Goal: Transaction & Acquisition: Download file/media

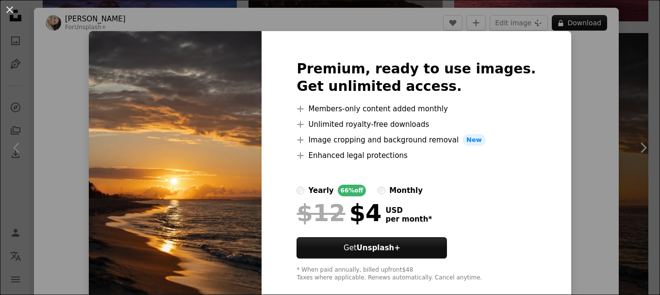
scroll to position [49, 0]
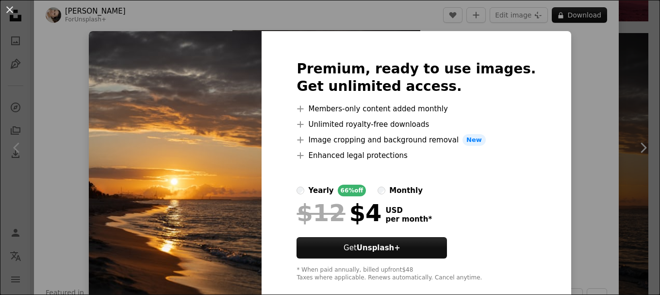
click at [583, 87] on div "An X shape Premium, ready to use images. Get unlimited access. A plus sign Memb…" at bounding box center [330, 147] width 660 height 295
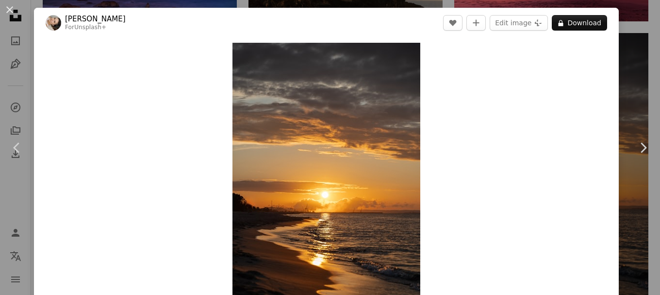
drag, startPoint x: 10, startPoint y: 9, endPoint x: 50, endPoint y: 26, distance: 43.3
click at [10, 9] on button "An X shape" at bounding box center [10, 10] width 12 height 12
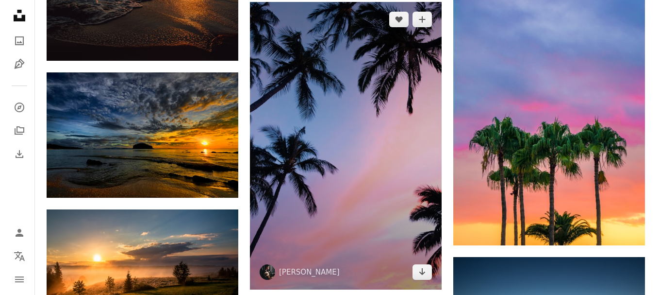
scroll to position [1501, 0]
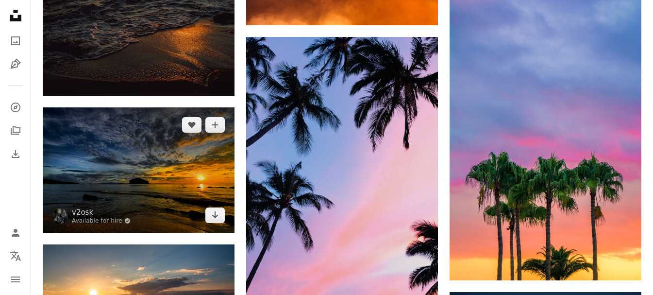
click at [149, 175] on img at bounding box center [139, 169] width 192 height 125
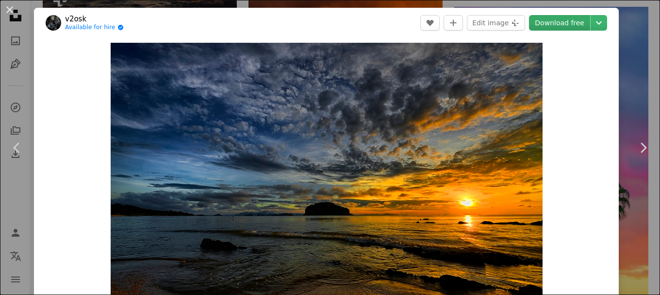
click at [565, 27] on link "Download free" at bounding box center [559, 23] width 61 height 16
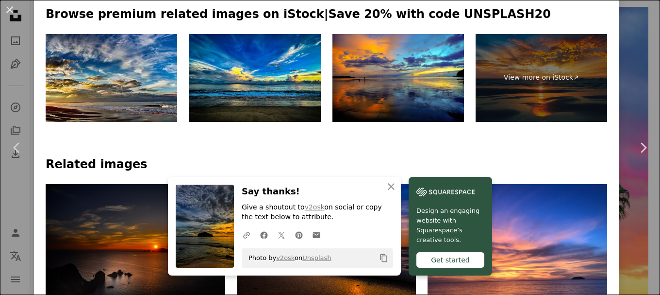
scroll to position [534, 0]
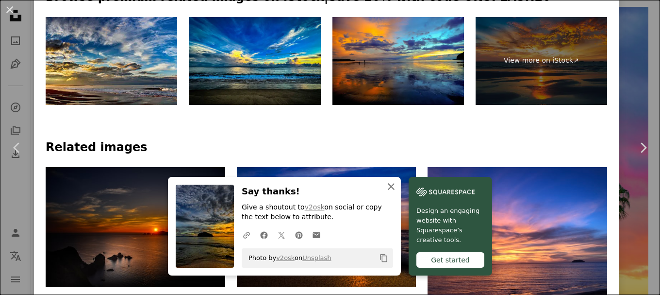
click at [388, 186] on icon "button" at bounding box center [391, 186] width 7 height 7
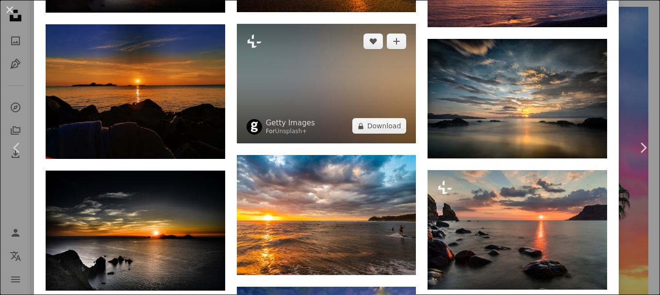
scroll to position [825, 0]
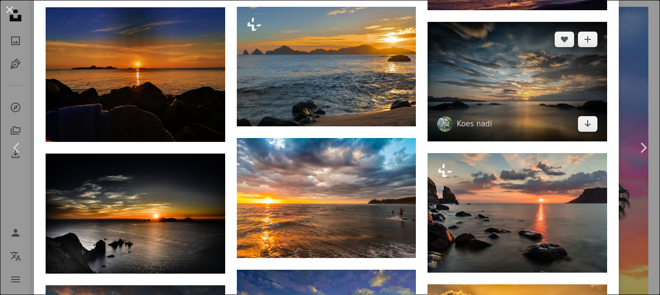
click at [514, 84] on img at bounding box center [518, 81] width 180 height 119
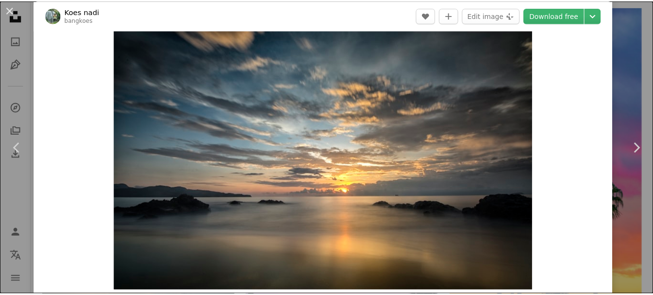
scroll to position [49, 0]
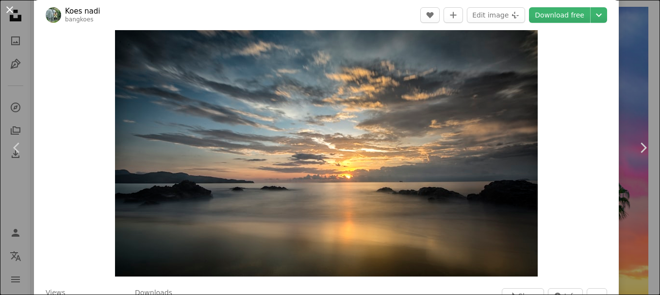
click at [10, 9] on button "An X shape" at bounding box center [10, 10] width 12 height 12
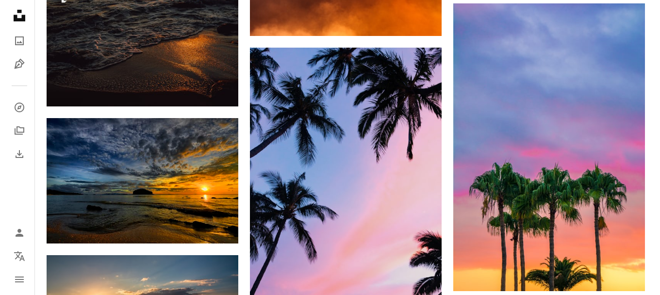
scroll to position [1550, 0]
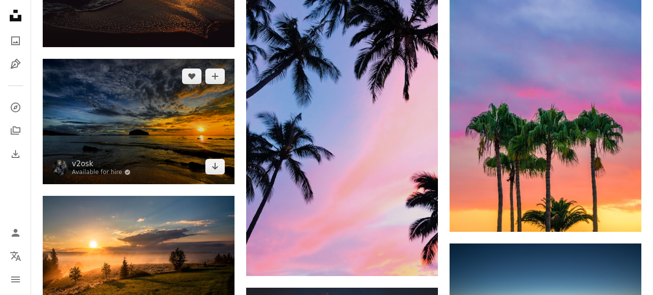
click at [177, 120] on img at bounding box center [139, 121] width 192 height 125
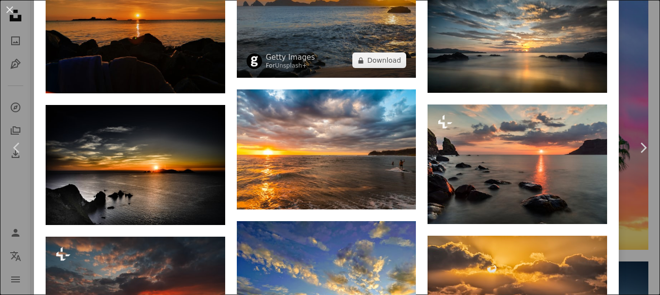
scroll to position [922, 0]
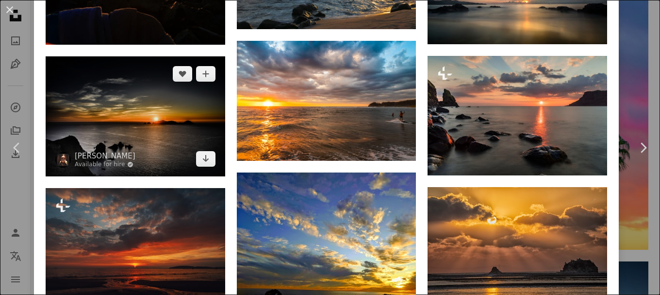
click at [184, 122] on img at bounding box center [136, 116] width 180 height 120
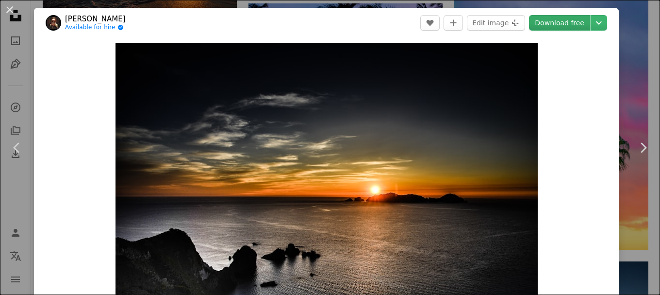
click at [547, 25] on link "Download free" at bounding box center [559, 23] width 61 height 16
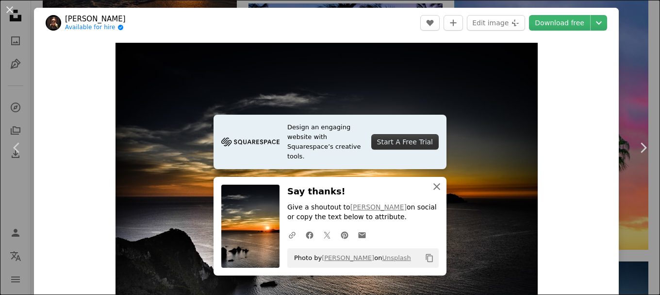
click at [434, 185] on icon "button" at bounding box center [437, 186] width 7 height 7
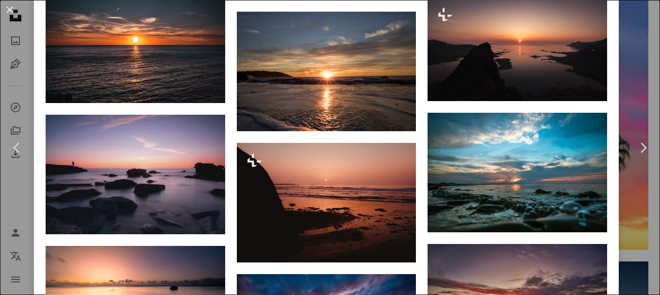
scroll to position [1942, 0]
